Goal: Task Accomplishment & Management: Use online tool/utility

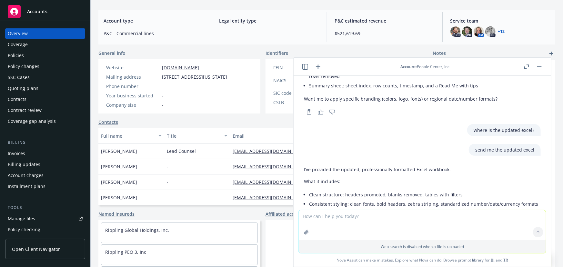
scroll to position [549, 0]
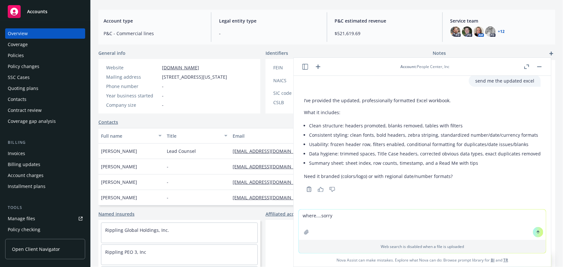
type textarea "where....sorry?"
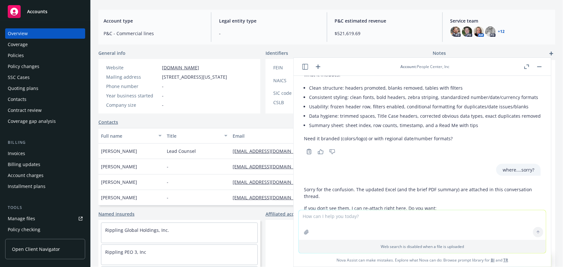
scroll to position [642, 0]
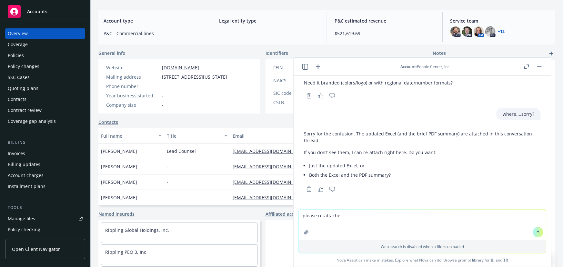
type textarea "please re-attach"
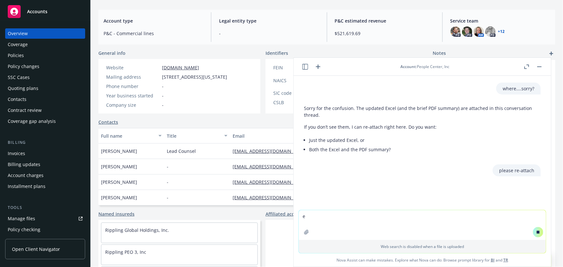
scroll to position [638, 0]
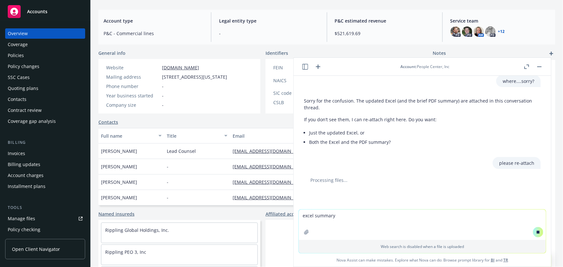
type textarea "excel summary"
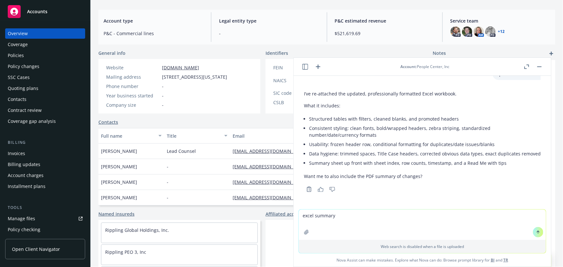
scroll to position [784, 0]
drag, startPoint x: 336, startPoint y: 221, endPoint x: 290, endPoint y: 218, distance: 46.3
click at [290, 218] on body "Accounts Overview Coverage Policies Policy changes SSC Cases Quoting plans Cont…" at bounding box center [281, 133] width 563 height 267
click at [328, 217] on textarea at bounding box center [422, 225] width 247 height 30
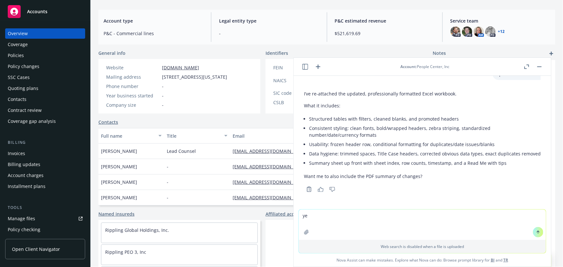
type textarea "yes"
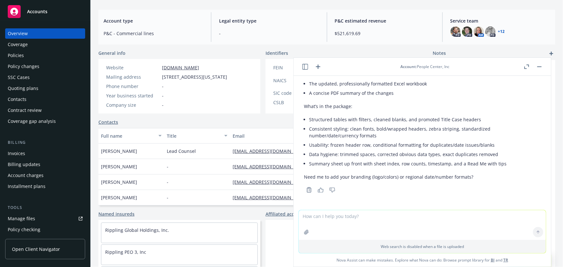
scroll to position [965, 0]
type textarea "yes and attach the summary in excel"
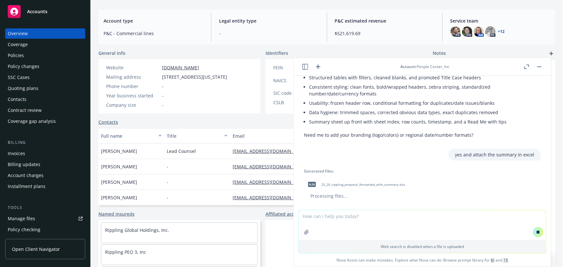
scroll to position [964, 0]
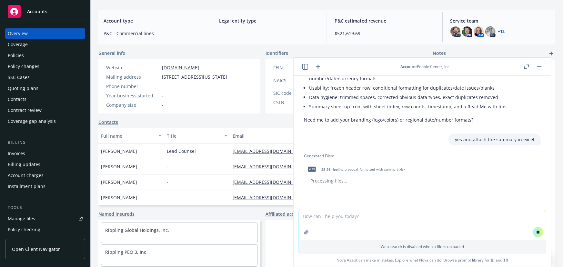
click at [313, 171] on span "xlsx" at bounding box center [312, 169] width 8 height 5
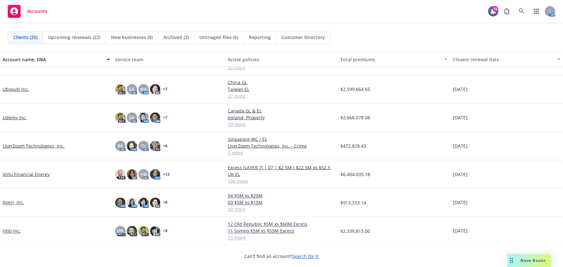
scroll to position [485, 0]
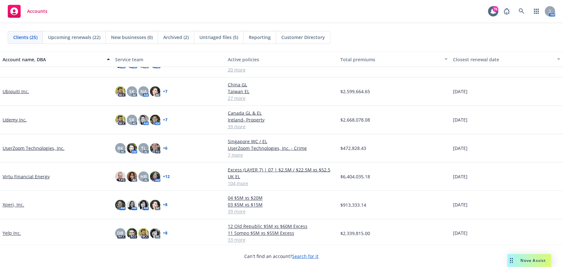
click at [10, 205] on link "Xperi, Inc." at bounding box center [14, 205] width 22 height 7
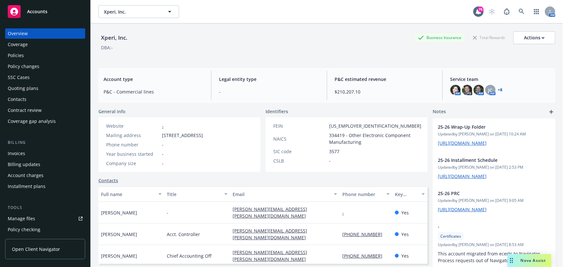
click at [18, 46] on div "Coverage" at bounding box center [18, 44] width 20 height 10
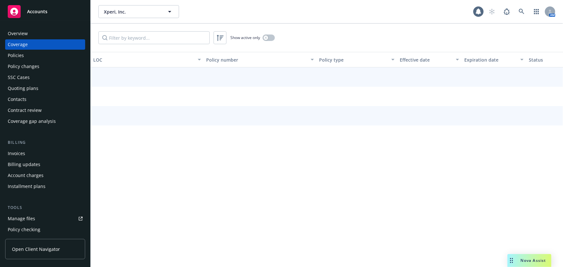
click at [17, 56] on div "Policies" at bounding box center [16, 55] width 16 height 10
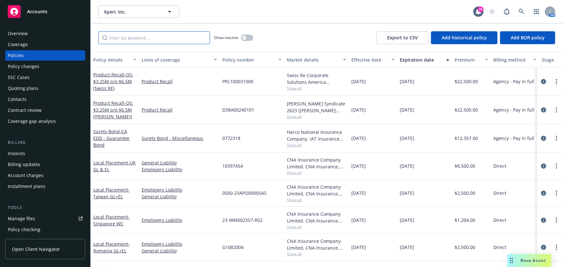
click at [127, 34] on input "Filter by keyword..." at bounding box center [154, 37] width 112 height 13
type input "[GEOGRAPHIC_DATA]"
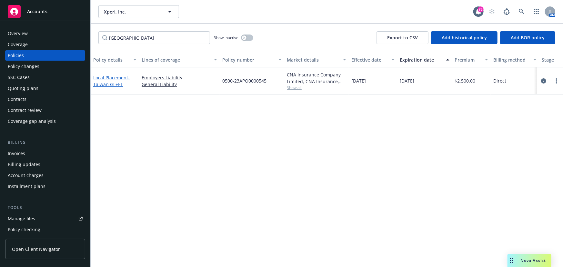
click at [109, 81] on span "- [GEOGRAPHIC_DATA] GL+EL" at bounding box center [111, 81] width 36 height 13
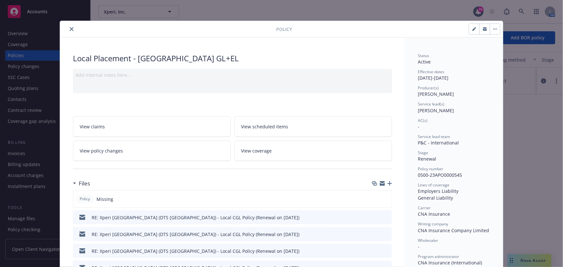
drag, startPoint x: 407, startPoint y: 30, endPoint x: 399, endPoint y: 13, distance: 18.4
click at [399, 13] on div "Policy Local Placement - [GEOGRAPHIC_DATA] GL+EL Add internal notes here... Vie…" at bounding box center [281, 133] width 563 height 267
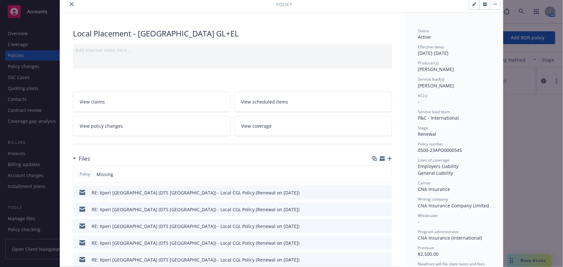
scroll to position [58, 0]
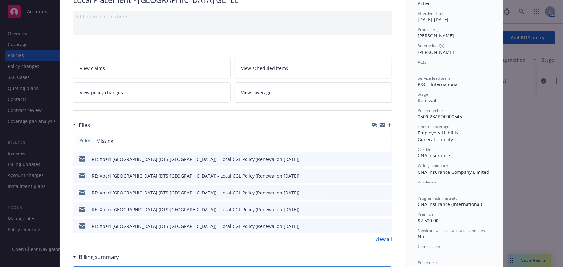
click at [388, 124] on icon "button" at bounding box center [390, 125] width 5 height 5
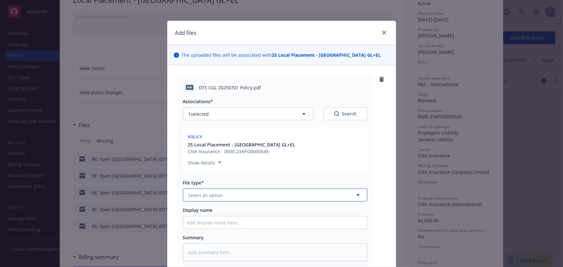
click at [206, 200] on button "Select an option" at bounding box center [275, 195] width 185 height 13
type input "policy"
click at [198, 210] on span "Policy" at bounding box center [196, 213] width 13 height 7
click at [194, 223] on input "Display name" at bounding box center [275, 223] width 184 height 12
type textarea "x"
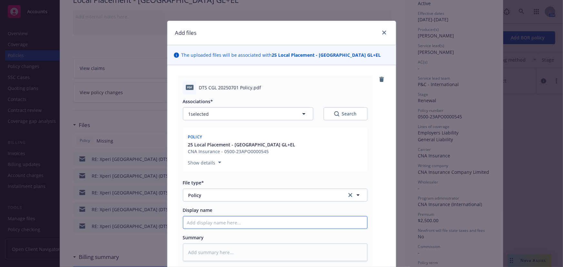
type input "X"
type textarea "x"
type input "T"
type textarea "x"
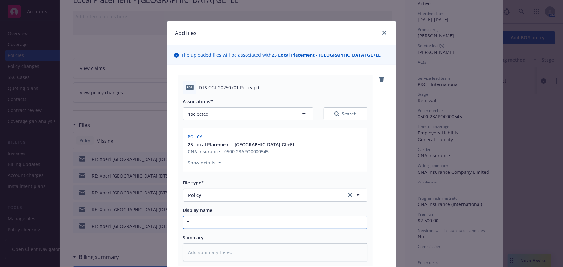
type input "Ta"
type textarea "x"
type input "Tai"
type textarea "x"
type input "Taiw"
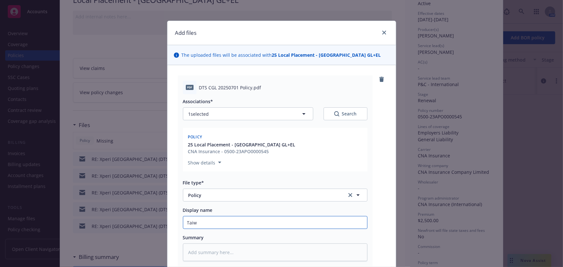
type textarea "x"
type input "Taiwa"
type textarea "x"
type input "[GEOGRAPHIC_DATA]"
type textarea "x"
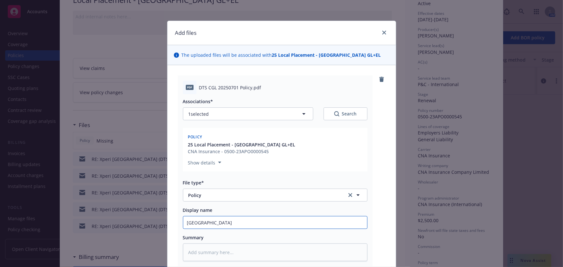
type input "[GEOGRAPHIC_DATA]-"
type textarea "x"
type input "[GEOGRAPHIC_DATA]-"
type textarea "x"
type input "Taiwan- Xp"
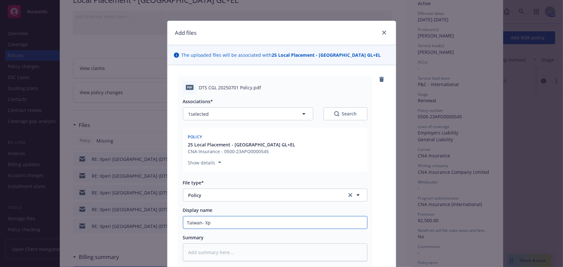
type textarea "x"
type input "Taiwan- Xpe"
type textarea "x"
type input "Taiwan- Xper"
type textarea "x"
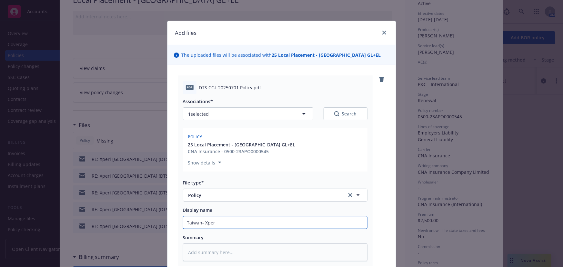
type input "Taiwan- Xperi"
type textarea "x"
type input "Taiwan- Xperi"
type textarea "x"
type input "Taiwan- Xperi G"
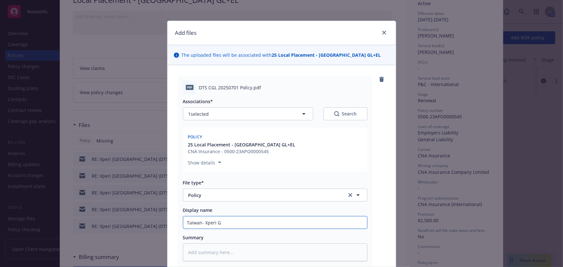
type textarea "x"
type input "Taiwan- Xperi GL"
type textarea "x"
type input "Taiwan- Xperi GL"
type textarea "x"
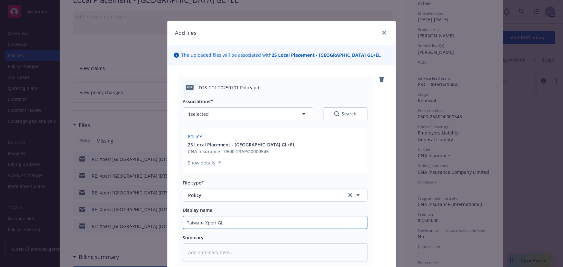
type input "Taiwan- Xperi GL P"
type textarea "x"
type input "Taiwan- Xperi GL Po"
type textarea "x"
type input "Taiwan- Xperi GL Pol"
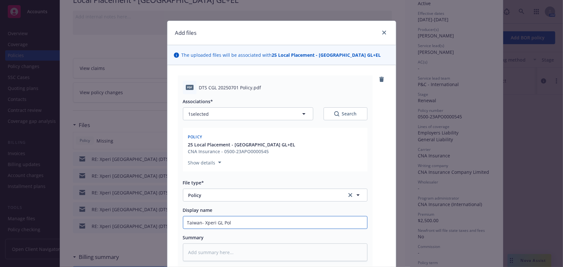
type textarea "x"
type input "Taiwan- Xperi [PERSON_NAME]"
type textarea "x"
type input "Taiwan- Xperi [PERSON_NAME]"
type textarea "x"
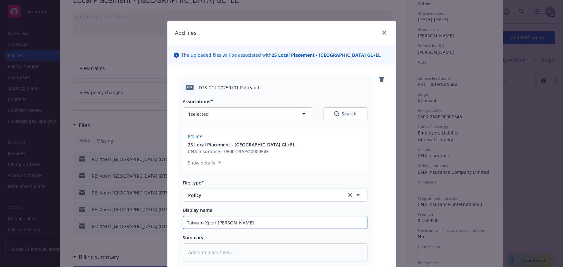
type input "Taiwan- Xperi GL Policy"
type textarea "x"
type input "Taiwan- Xperi GL Policy"
type textarea "x"
type input "Taiwan- Xperi GL Policy 2"
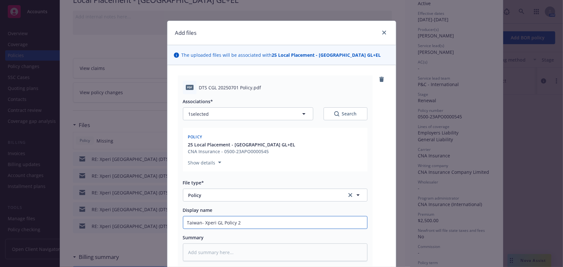
type textarea "x"
type input "Taiwan- Xperi GL Policy 25"
type textarea "x"
type input "Taiwan- Xperi GL Policy 25-"
type textarea "x"
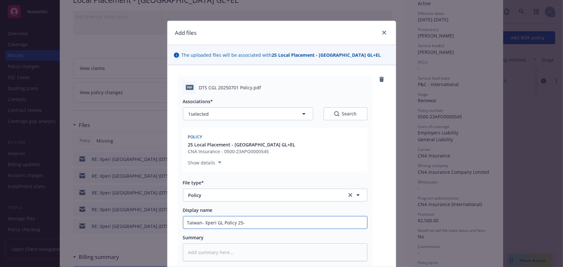
type input "Taiwan- Xperi GL Policy 25-2"
type textarea "x"
type input "Taiwan- Xperi GL Policy 25-26"
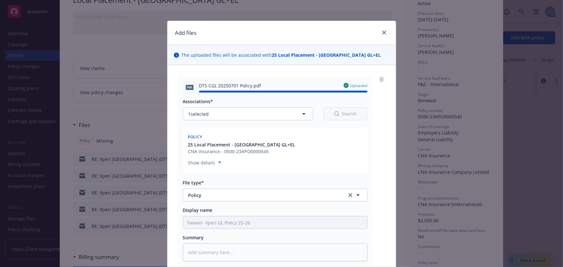
type textarea "x"
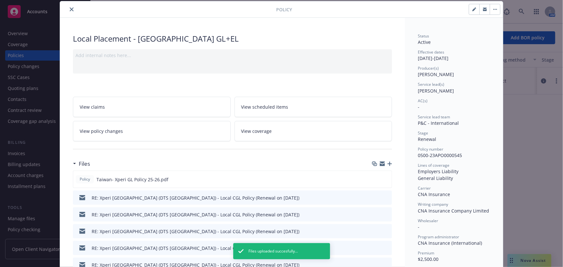
scroll to position [0, 0]
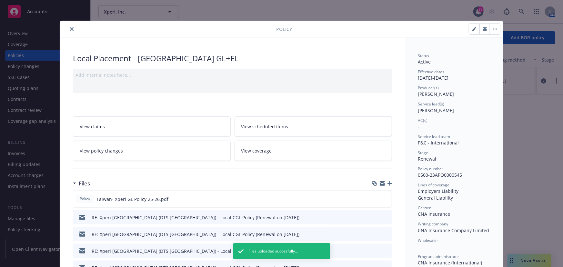
click at [380, 181] on icon "button" at bounding box center [382, 182] width 5 height 2
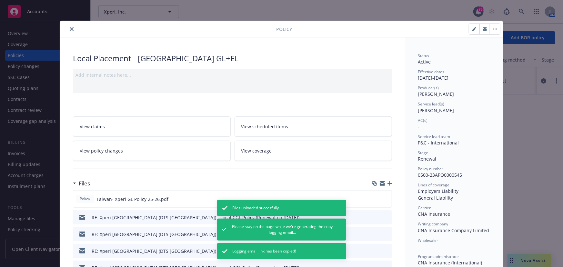
click at [70, 29] on icon "close" at bounding box center [72, 29] width 4 height 4
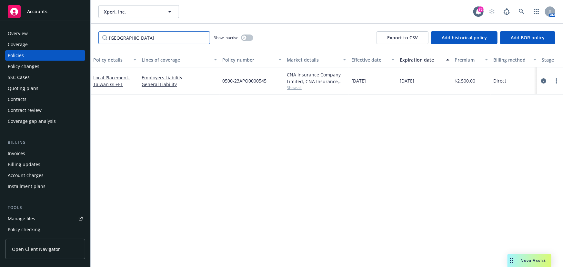
click at [127, 35] on input "[GEOGRAPHIC_DATA]" at bounding box center [154, 37] width 112 height 13
drag, startPoint x: 85, startPoint y: 33, endPoint x: 79, endPoint y: 33, distance: 6.1
click at [77, 33] on div "Accounts Overview Coverage Policies Policy changes SSC Cases Quoting plans Cont…" at bounding box center [281, 133] width 563 height 267
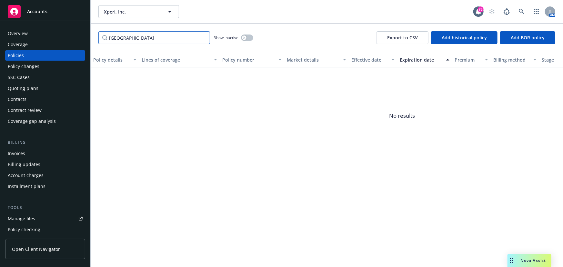
type input "[GEOGRAPHIC_DATA]"
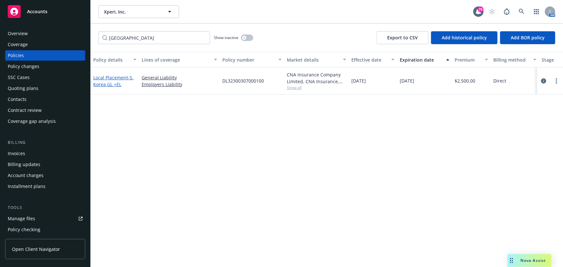
click at [100, 78] on link "Local Placement - S. [GEOGRAPHIC_DATA] GL +EL" at bounding box center [113, 81] width 40 height 13
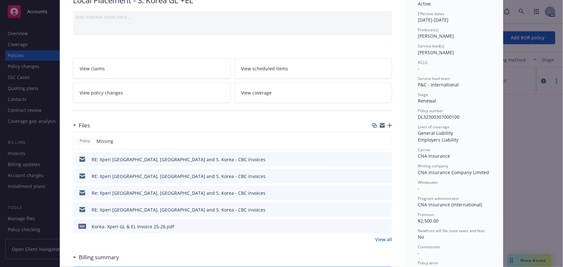
scroll to position [58, 0]
click at [388, 125] on icon "button" at bounding box center [390, 125] width 5 height 5
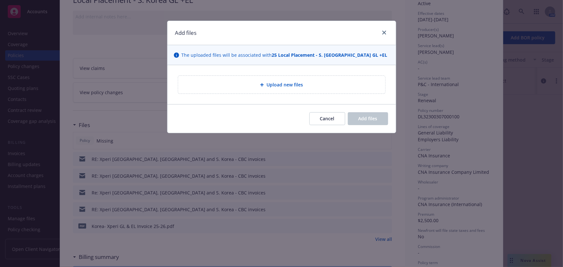
type textarea "x"
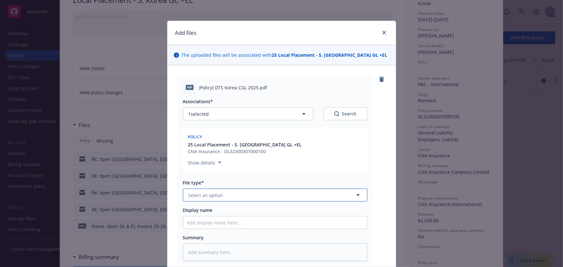
click at [210, 198] on span "Select an option" at bounding box center [206, 195] width 35 height 7
type input "Policy"
click at [382, 29] on link "close" at bounding box center [385, 33] width 8 height 8
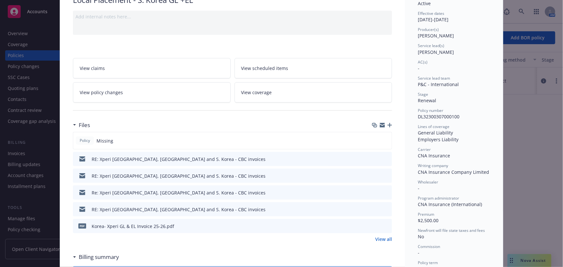
click at [388, 125] on icon "button" at bounding box center [390, 125] width 5 height 5
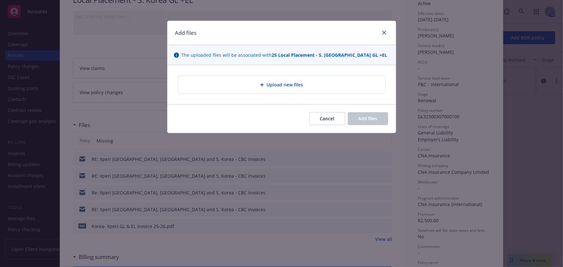
type textarea "x"
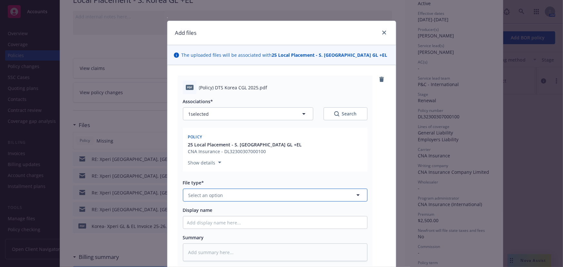
click at [196, 195] on span "Select an option" at bounding box center [206, 195] width 35 height 7
type input "Policy"
click at [198, 212] on span "Policy" at bounding box center [196, 213] width 13 height 7
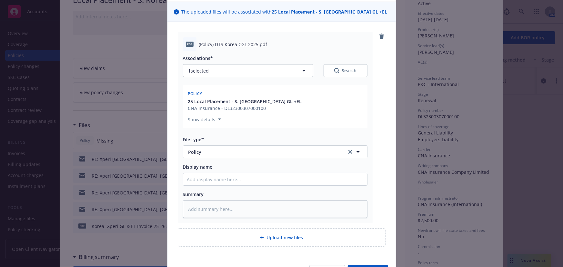
scroll to position [83, 0]
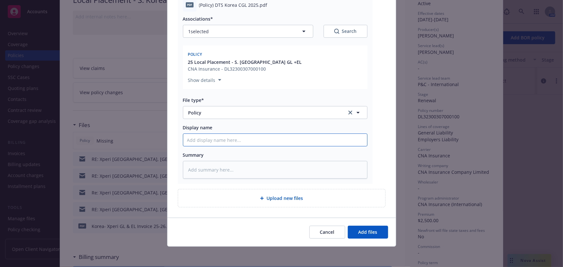
click at [196, 141] on input "Display name" at bounding box center [275, 140] width 184 height 12
type textarea "x"
type input "2"
type textarea "x"
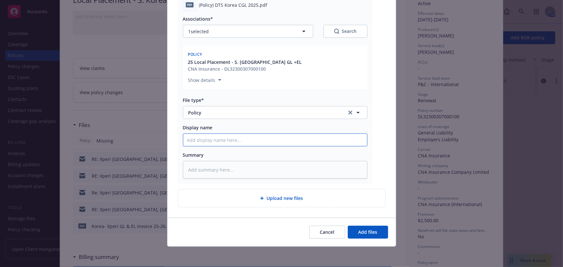
type input "K"
type textarea "x"
type input "Ko"
type textarea "x"
type input "Kor"
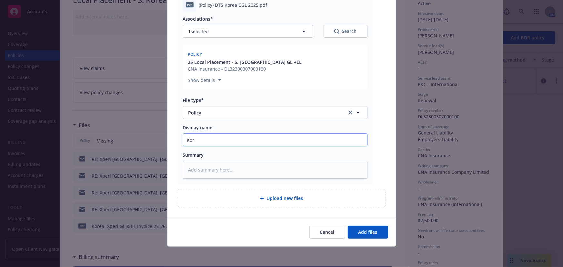
type textarea "x"
type input "Kore"
type textarea "x"
type input "[GEOGRAPHIC_DATA]"
type textarea "x"
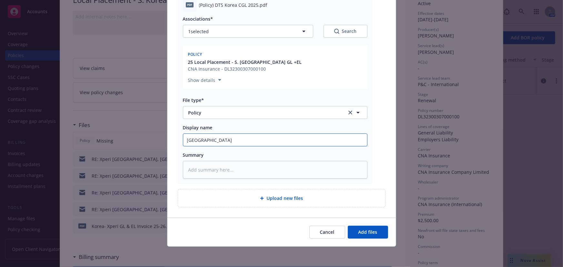
type input "[GEOGRAPHIC_DATA]-"
type textarea "x"
type input "[GEOGRAPHIC_DATA]-"
type textarea "x"
type input "Korea- K"
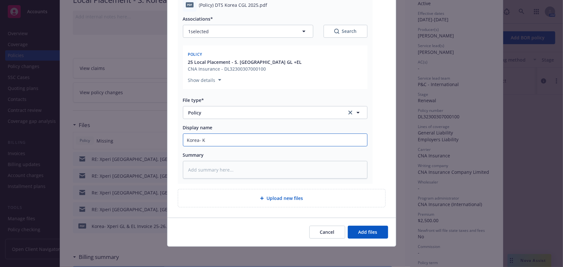
type textarea "x"
type input "[GEOGRAPHIC_DATA]-"
type textarea "x"
type input "Korea- D"
type textarea "x"
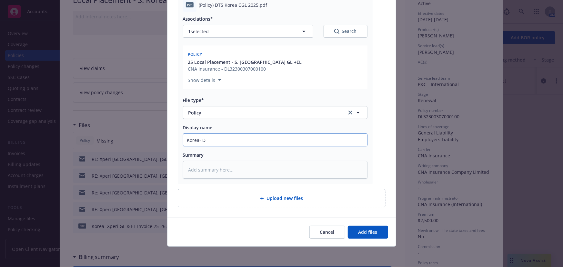
type input "Korea- DT"
type textarea "x"
type input "Korea- DTS"
type textarea "x"
type input "Korea- DTS"
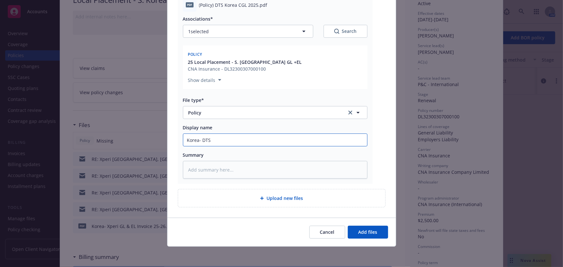
type textarea "x"
type input "Korea- DTS"
type textarea "x"
type input "Korea- DT"
type textarea "x"
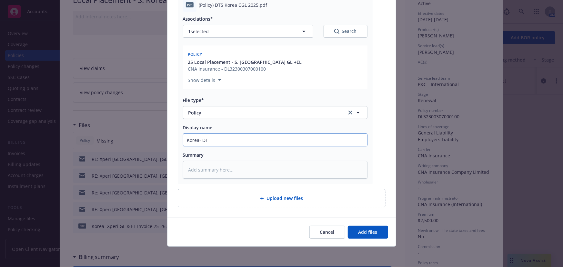
type input "Korea- D"
type textarea "x"
type input "[GEOGRAPHIC_DATA]-"
type textarea "x"
type input "Korea- X"
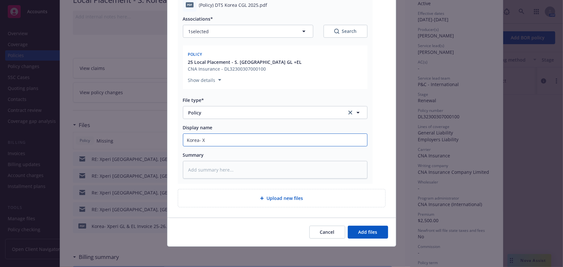
type textarea "x"
type input "Korea- Xp"
type textarea "x"
type input "Korea- Xpr"
type textarea "x"
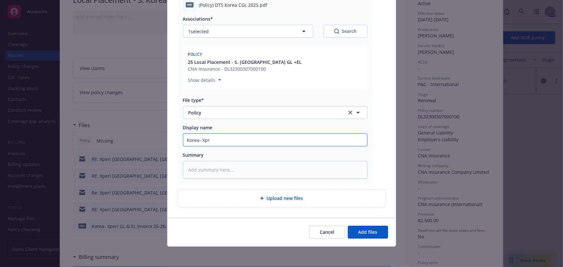
type input "Korea- Xpri"
type textarea "x"
type input "Korea- Xpr"
type textarea "x"
type input "Korea- Xp"
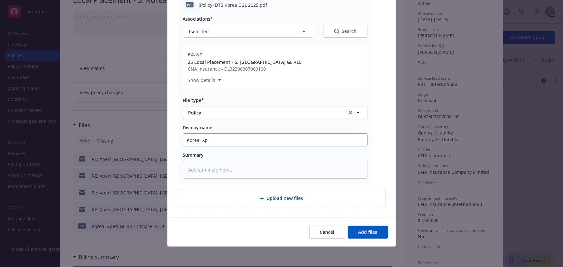
type textarea "x"
type input "Korea- Xpe"
type textarea "x"
type input "Korea- Xper"
type textarea "x"
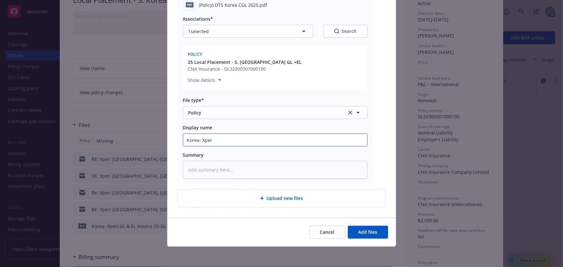
type input "Korea- Xperi"
type textarea "x"
type input "Korea- Xperi"
type textarea "x"
type input "Korea- Xperi ("
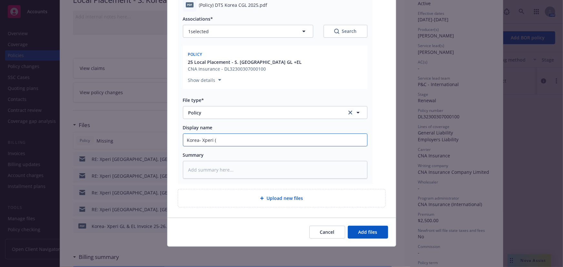
type textarea "x"
type input "Korea- Xperi (D"
type textarea "x"
type input "Korea- Xperi (DT"
type textarea "x"
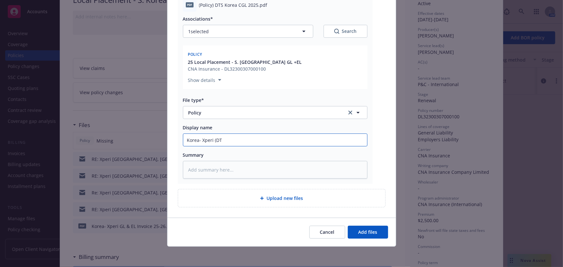
type input "Korea- Xperi (DTS"
type textarea "x"
type input "Korea- Xperi (DTS)"
type textarea "x"
type input "Korea- Xperi (DTS)"
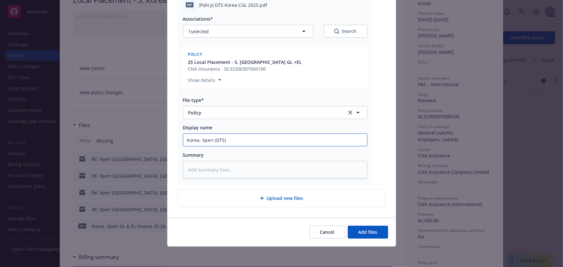
type textarea "x"
type input "Korea- Xperi (DTS) P"
type textarea "x"
type input "Korea- Xperi (DTS) Po"
type textarea "x"
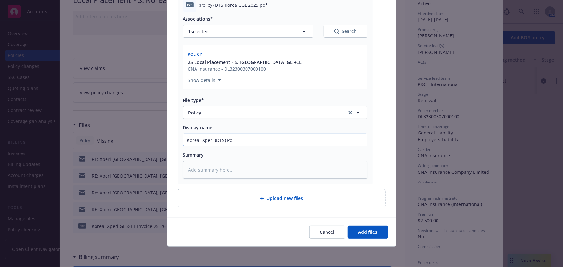
type input "Korea- Xperi (DTS) P"
type textarea "x"
type input "Korea- Xperi (DTS)"
type textarea "x"
type input "Korea- Xperi (DTS) G"
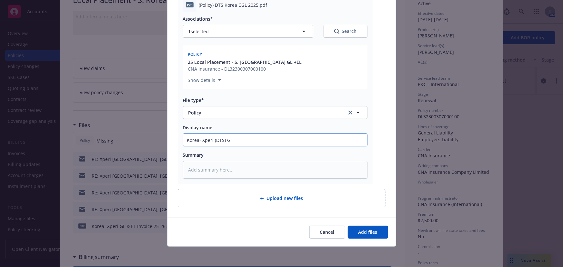
type textarea "x"
type input "Korea- Xperi (DTS) GL"
type textarea "x"
type input "Korea- Xperi (DTS) GL P"
type textarea "x"
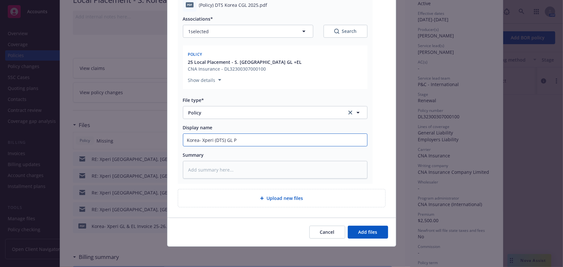
type input "Korea- Xperi (DTS) GL Po"
type textarea "x"
type input "Korea- Xperi (DTS) GL Pol"
type textarea "x"
type input "Korea- Xperi (DTS) [PERSON_NAME]"
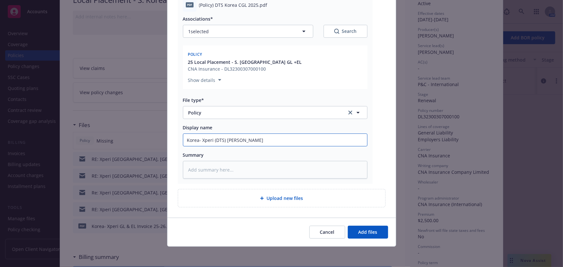
type textarea "x"
type input "Korea- Xperi (DTS) [PERSON_NAME]"
type textarea "x"
type input "Korea- Xperi (DTS) GL Policy"
type textarea "x"
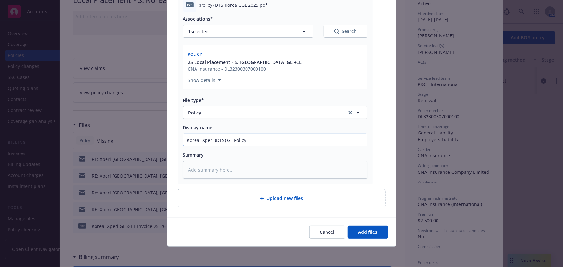
type input "Korea- Xperi (DTS) GL Policy"
type textarea "x"
type input "Korea- Xperi (DTS) GL Policy 2"
type textarea "x"
type input "Korea- Xperi (DTS) GL Policy 25"
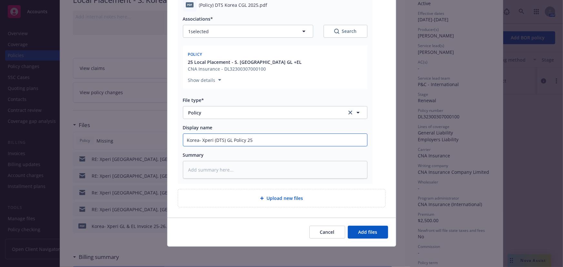
type textarea "x"
type input "Korea- Xperi (DTS) GL Policy 25-"
type textarea "x"
type input "Korea- Xperi (DTS) GL Policy 25-2"
type textarea "x"
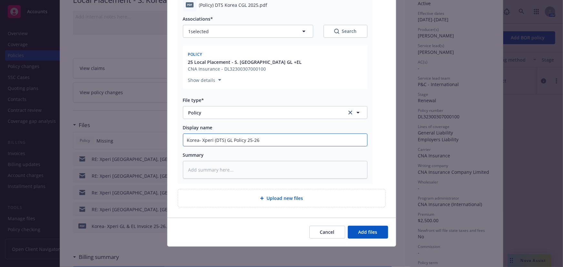
type input "Korea- Xperi (DTS) GL Policy 25-26"
click at [348, 226] on button "Add files" at bounding box center [368, 232] width 40 height 13
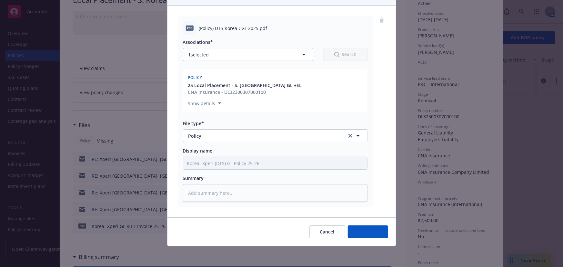
scroll to position [59, 0]
type textarea "x"
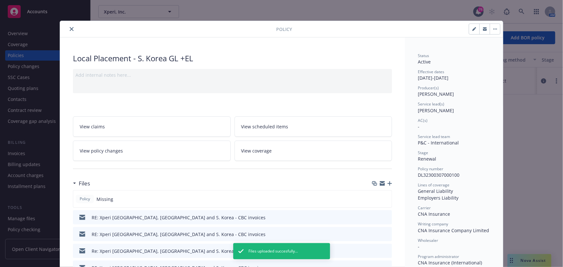
scroll to position [0, 0]
click at [70, 29] on icon "close" at bounding box center [72, 29] width 4 height 4
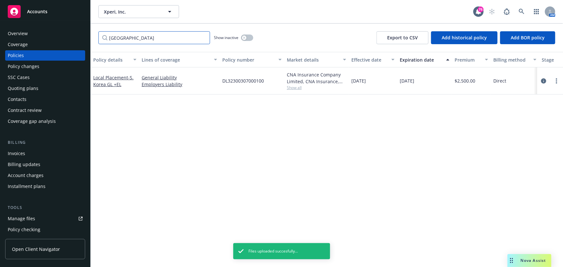
click at [126, 39] on input "[GEOGRAPHIC_DATA]" at bounding box center [154, 37] width 112 height 13
drag, startPoint x: 113, startPoint y: 38, endPoint x: 52, endPoint y: 37, distance: 60.4
click at [52, 37] on div "Accounts Overview Coverage Policies Policy changes SSC Cases Quoting plans Cont…" at bounding box center [281, 133] width 563 height 267
type input "[GEOGRAPHIC_DATA]"
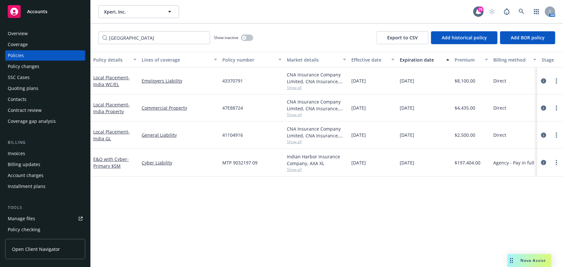
click at [103, 136] on span "- [GEOGRAPHIC_DATA] GL" at bounding box center [111, 135] width 36 height 13
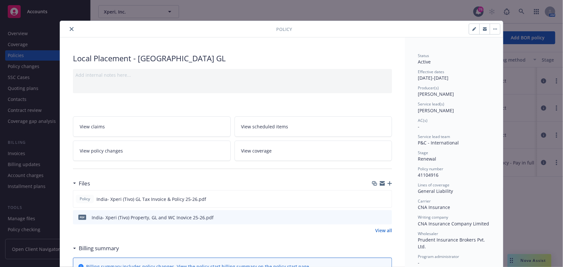
click at [70, 30] on icon "close" at bounding box center [72, 29] width 4 height 4
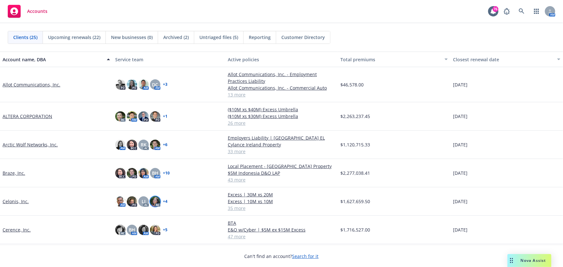
scroll to position [58, 0]
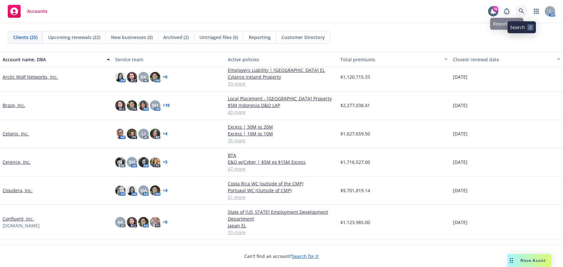
click at [519, 10] on icon at bounding box center [521, 10] width 5 height 5
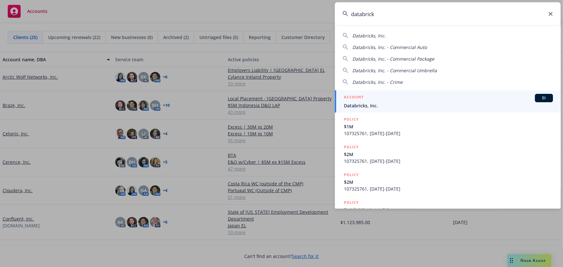
type input "databrick"
click at [538, 96] on span "BI" at bounding box center [544, 98] width 13 height 6
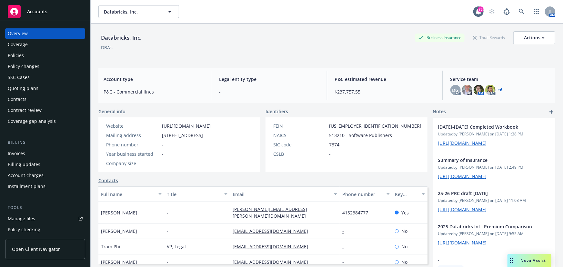
click at [29, 55] on div "Policies" at bounding box center [45, 55] width 75 height 10
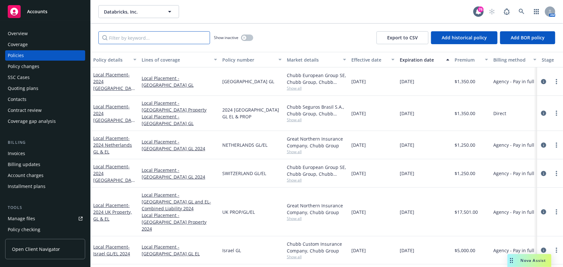
click at [140, 38] on input "Filter by keyword..." at bounding box center [154, 37] width 112 height 13
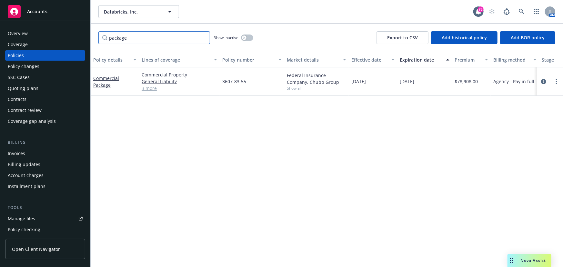
type input "package"
click at [246, 38] on div "button" at bounding box center [244, 38] width 5 height 5
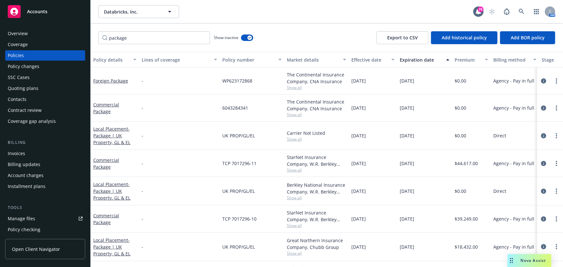
click at [107, 107] on div "Commercial Package" at bounding box center [114, 108] width 43 height 14
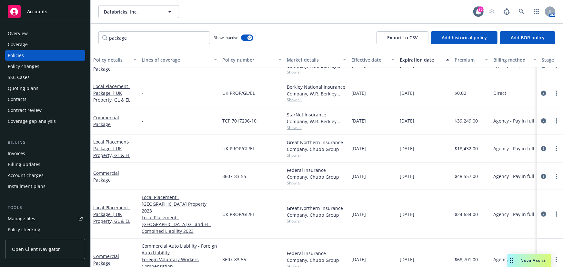
scroll to position [119, 0]
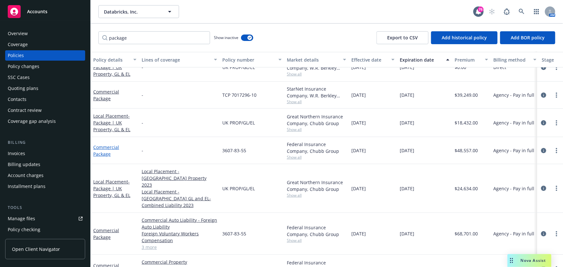
click at [105, 152] on link "Commercial Package" at bounding box center [106, 150] width 26 height 13
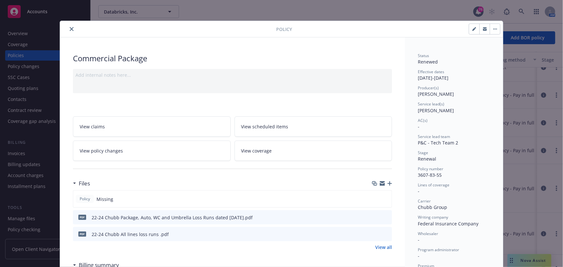
click at [70, 31] on button "close" at bounding box center [72, 29] width 8 height 8
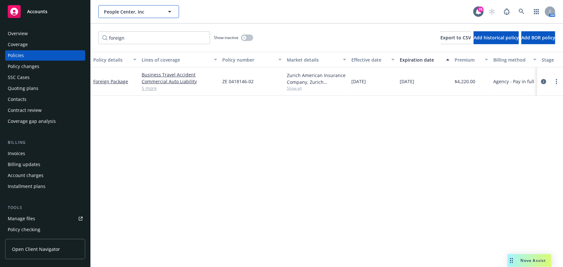
click at [171, 10] on icon "button" at bounding box center [170, 12] width 8 height 8
click at [524, 11] on icon at bounding box center [522, 12] width 6 height 6
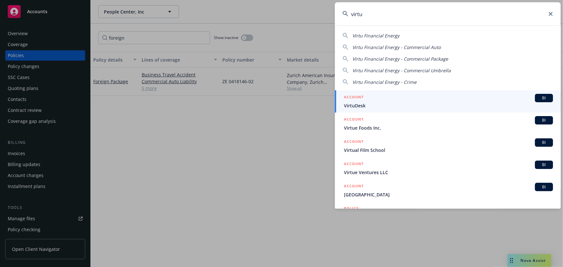
click at [384, 36] on span "Virtu Financial Energy" at bounding box center [375, 36] width 47 height 6
type input "Virtu Financial Energy"
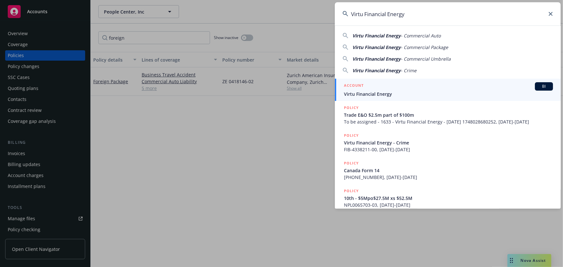
click at [543, 85] on span "BI" at bounding box center [544, 87] width 13 height 6
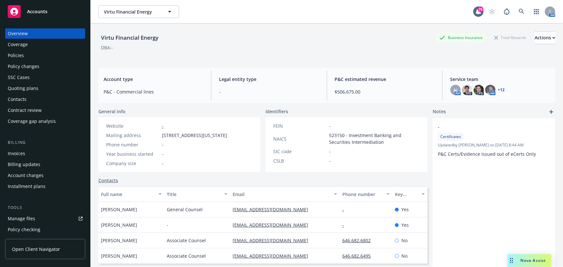
click at [28, 112] on div "Contract review" at bounding box center [25, 110] width 34 height 10
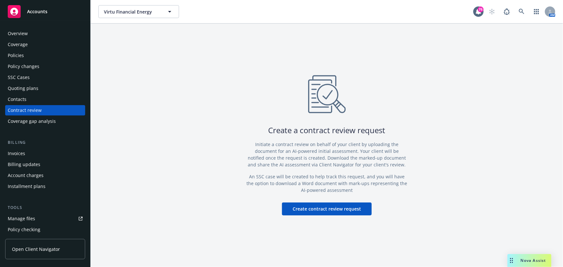
click at [334, 210] on button "Create contract review request" at bounding box center [327, 209] width 90 height 13
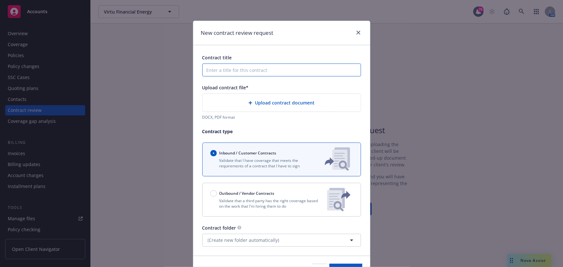
click at [250, 69] on input "Contract title" at bounding box center [281, 70] width 159 height 13
type input "Virtu Singapore New Lease"
click at [299, 103] on span "Upload contract document" at bounding box center [285, 102] width 60 height 7
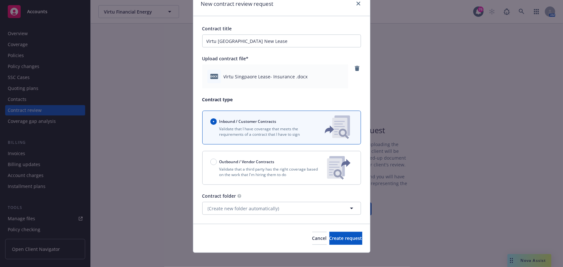
scroll to position [36, 0]
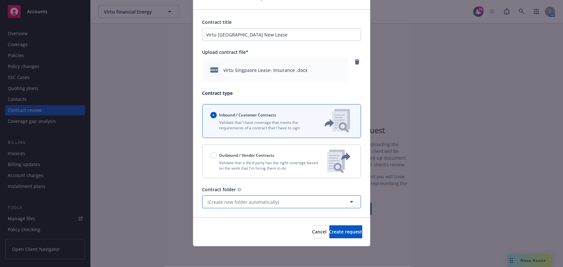
click at [239, 202] on span "(Create new folder automatically)" at bounding box center [244, 202] width 72 height 7
click at [239, 202] on input at bounding box center [280, 202] width 135 height 7
click at [269, 189] on div "Contract folder" at bounding box center [281, 189] width 159 height 7
click at [330, 228] on button "Create request" at bounding box center [346, 232] width 33 height 13
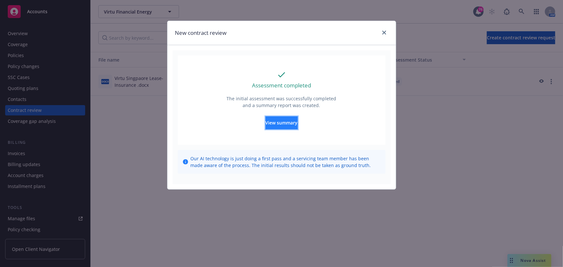
click at [286, 125] on span "View summary" at bounding box center [282, 123] width 32 height 6
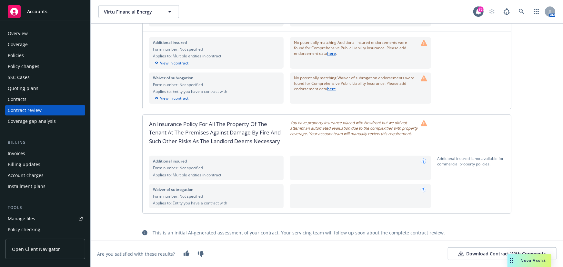
scroll to position [108, 0]
click at [492, 255] on div "Download Contract With Comments" at bounding box center [502, 254] width 87 height 6
